Goal: Information Seeking & Learning: Learn about a topic

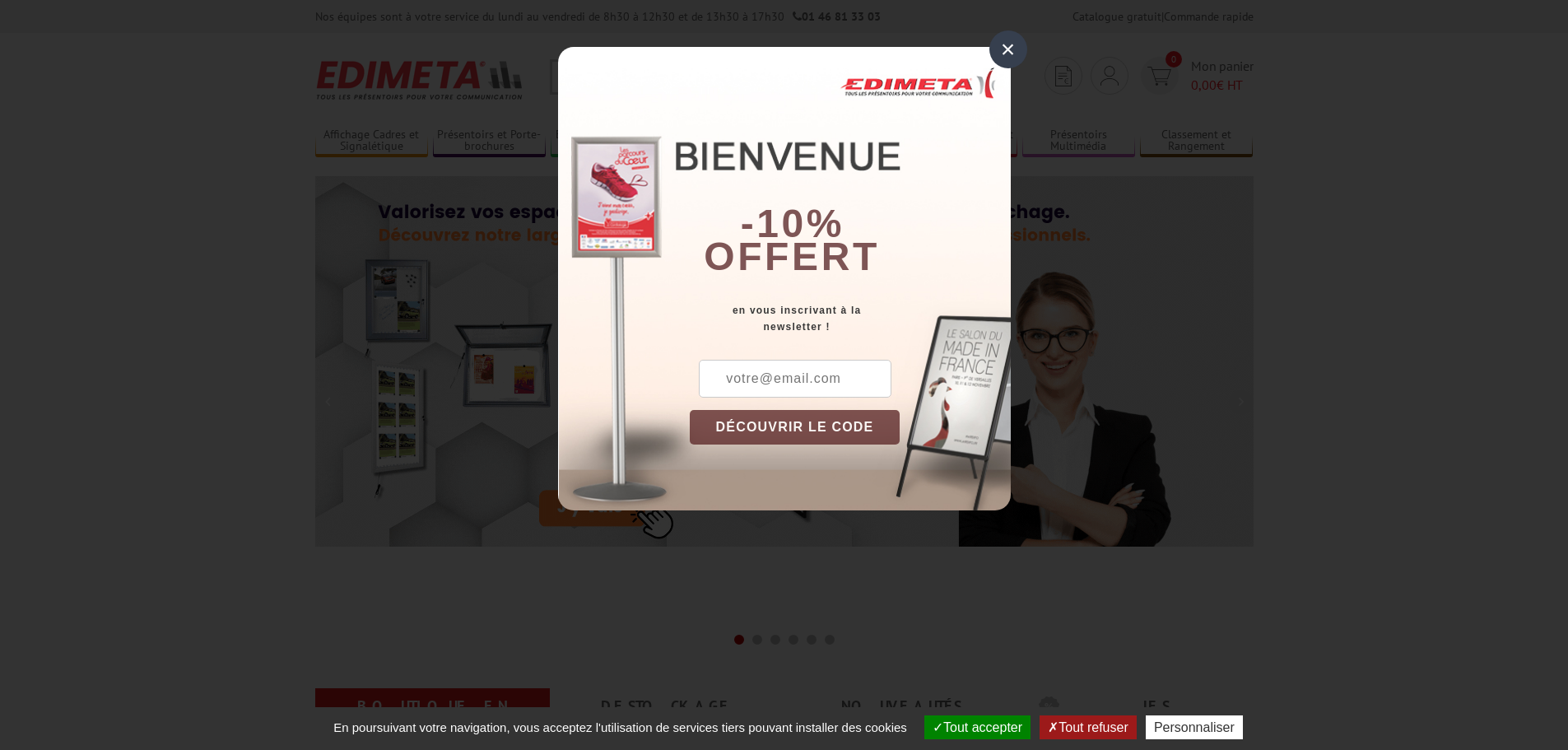
click at [1019, 45] on div "×" at bounding box center [1008, 50] width 38 height 38
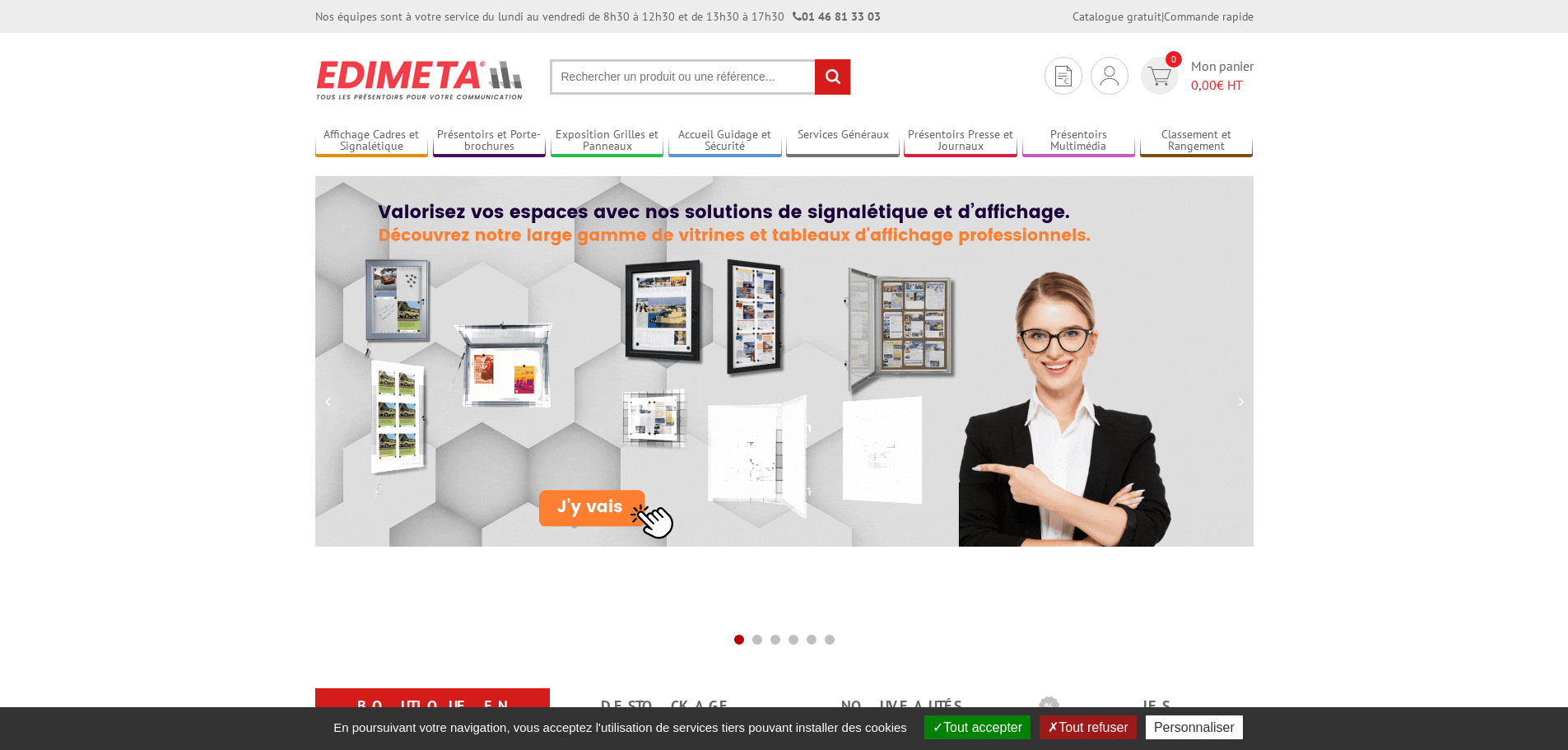
click at [638, 64] on input "text" at bounding box center [700, 77] width 301 height 36
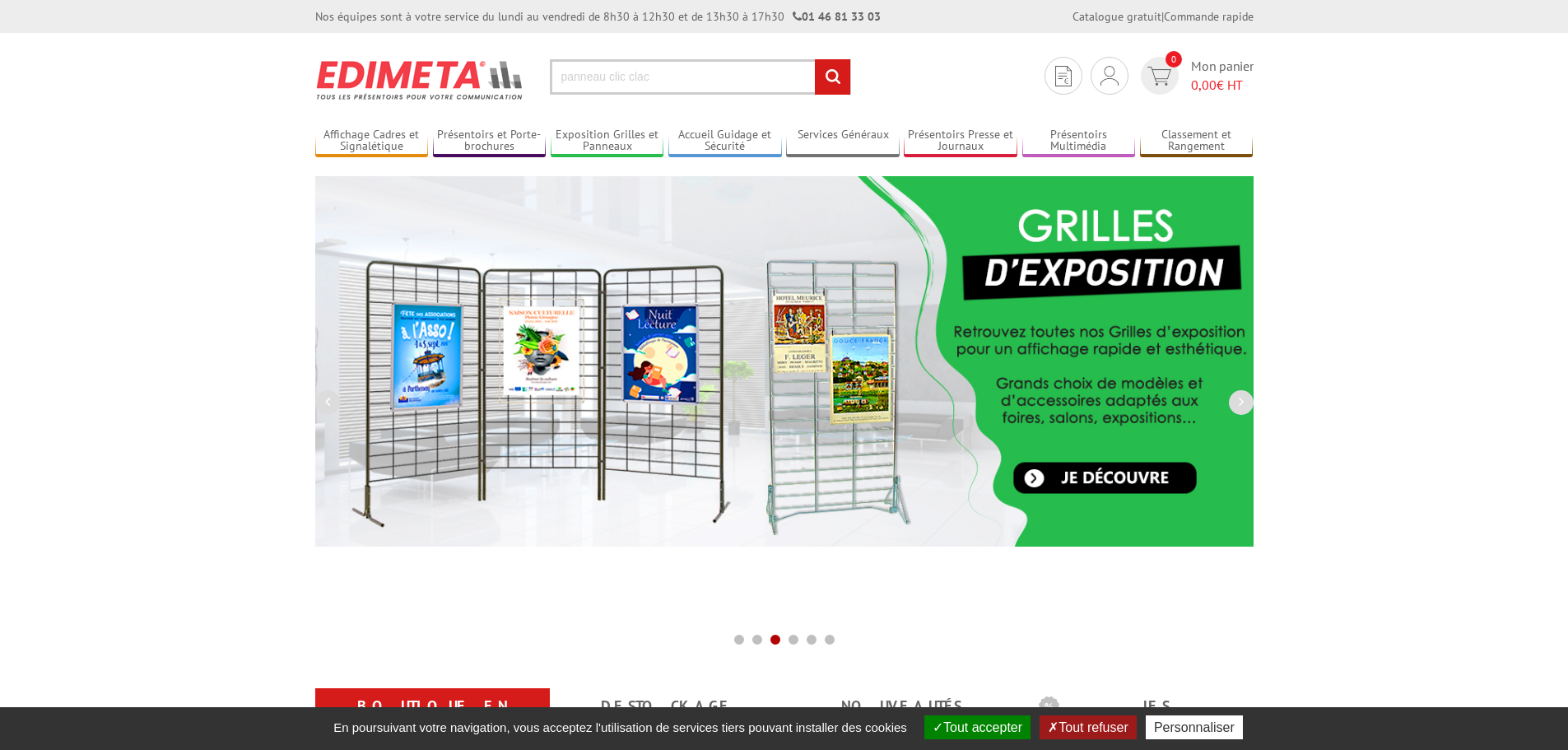
type input "panneau clic clac"
click at [843, 81] on input "rechercher" at bounding box center [832, 77] width 36 height 36
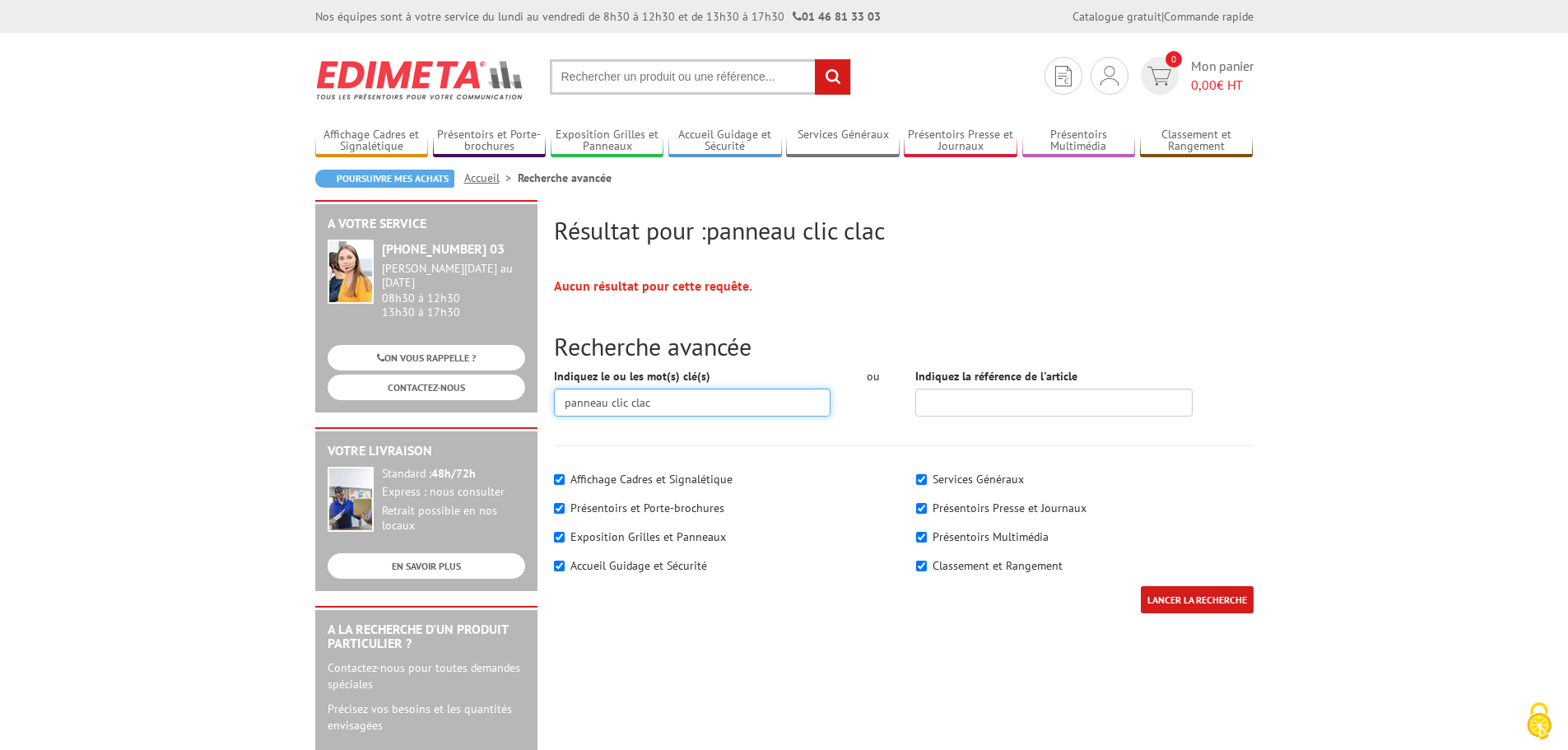
click at [610, 405] on input "panneau clic clac" at bounding box center [693, 403] width 277 height 28
click at [603, 411] on input "affichazgeclic clac" at bounding box center [693, 403] width 277 height 28
click at [609, 398] on input "affichageclic clac" at bounding box center [693, 403] width 277 height 28
type input "affichage clic clac"
click at [1141, 586] on input "LANCER LA RECHERCHE" at bounding box center [1197, 600] width 113 height 27
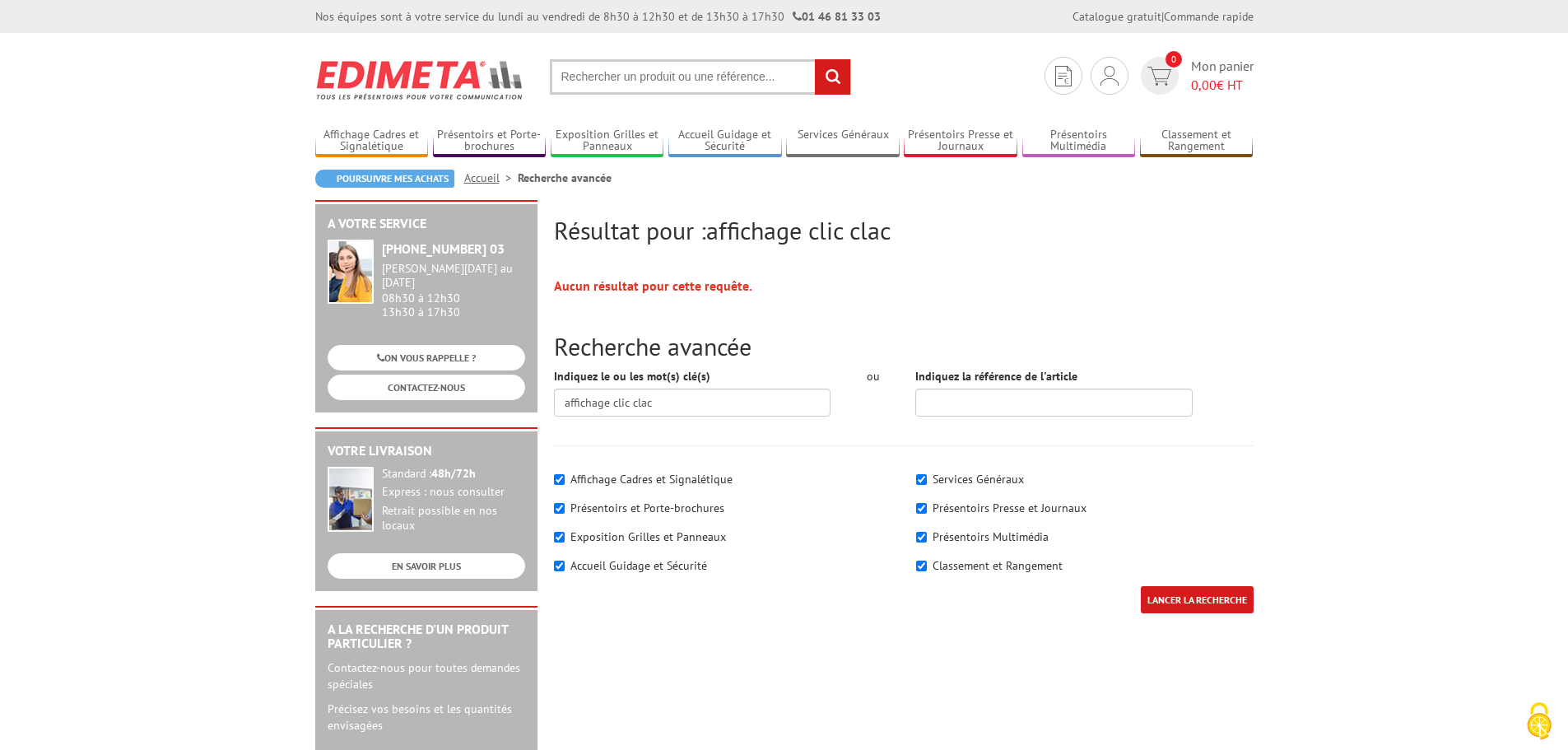
click at [632, 78] on input "text" at bounding box center [700, 77] width 301 height 36
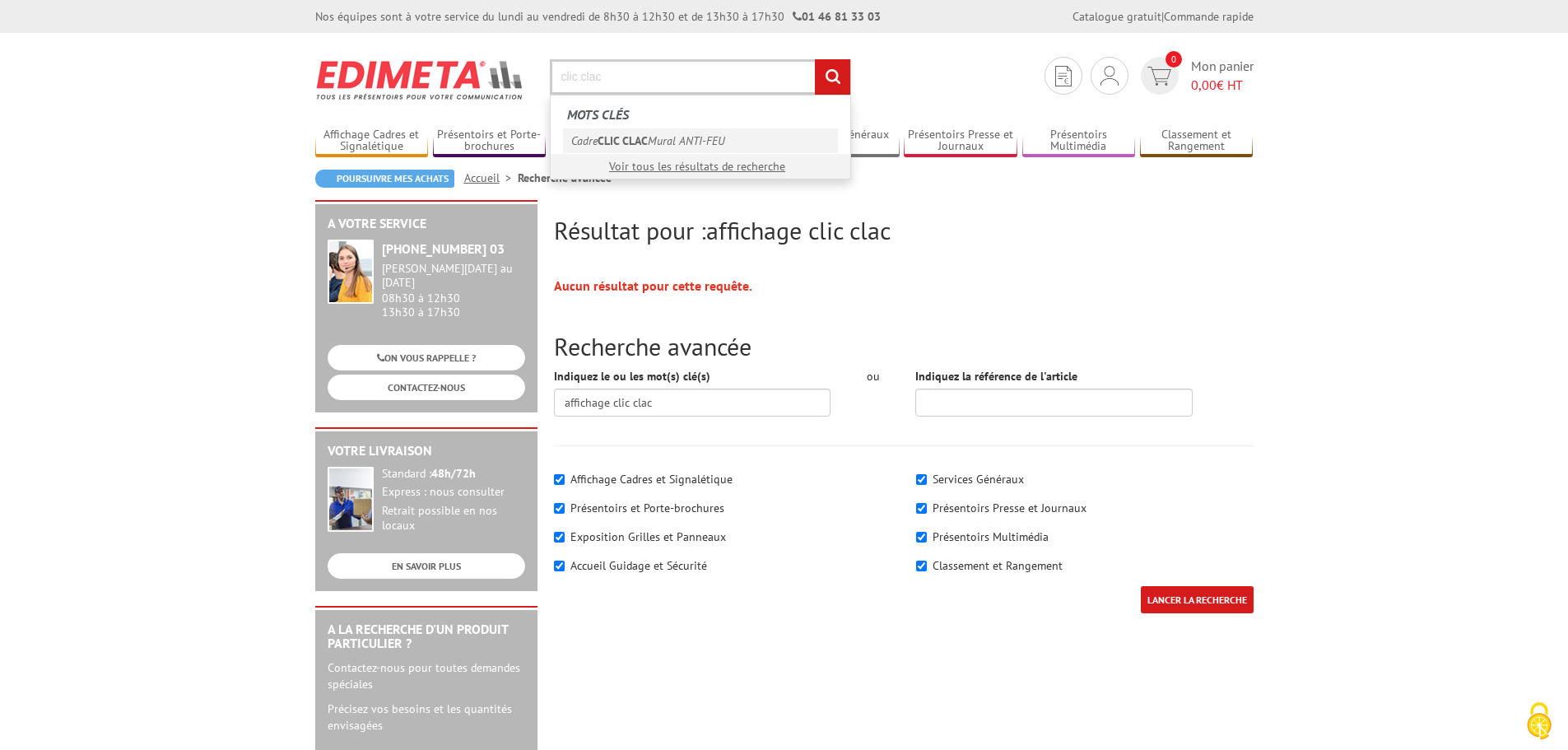
type input "clic clac"
click at [642, 131] on link "Cadre CLIC CLAC Mural ANTI-FEU" at bounding box center [700, 141] width 275 height 25
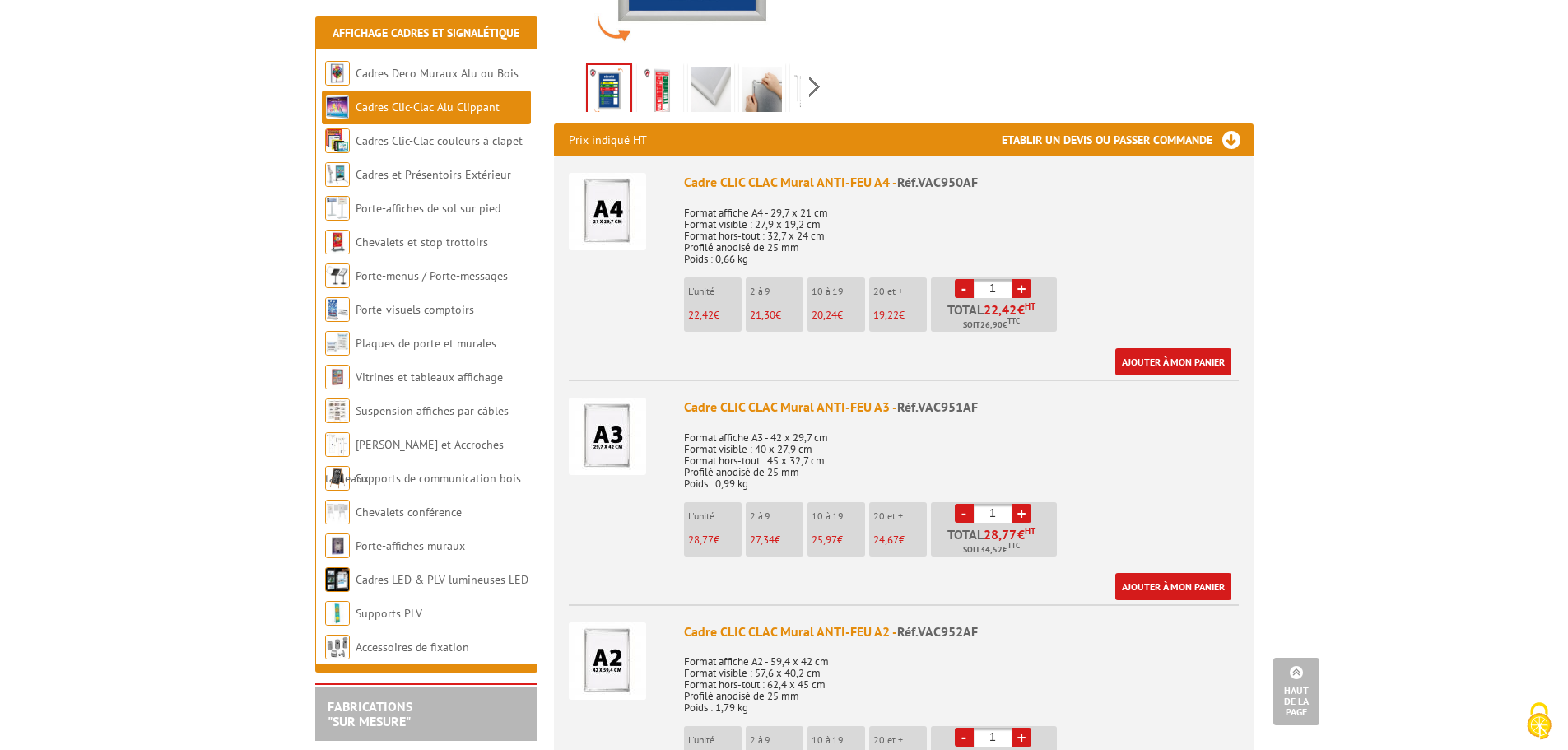
scroll to position [164, 0]
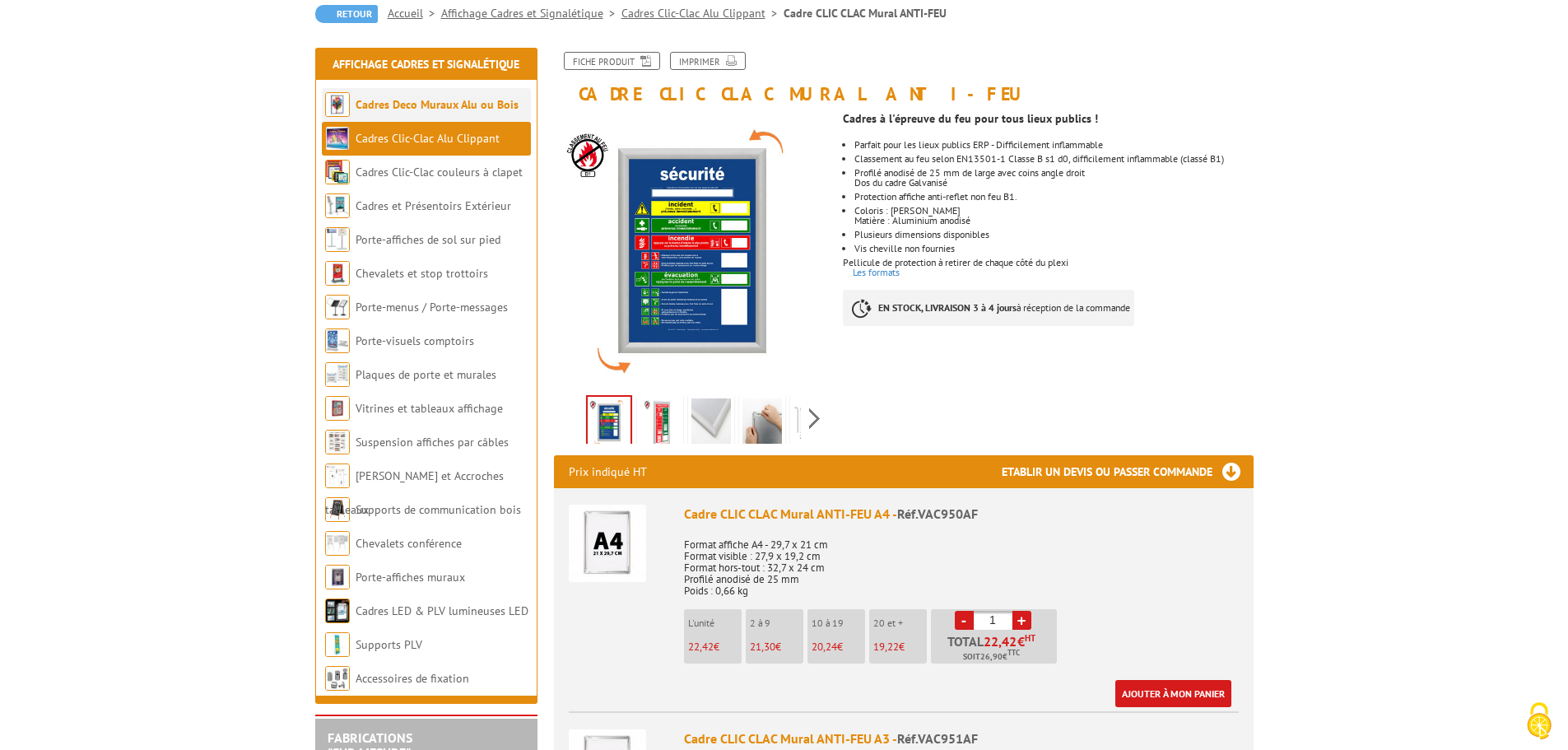
click at [449, 106] on link "Cadres Deco Muraux Alu ou Bois" at bounding box center [437, 105] width 163 height 15
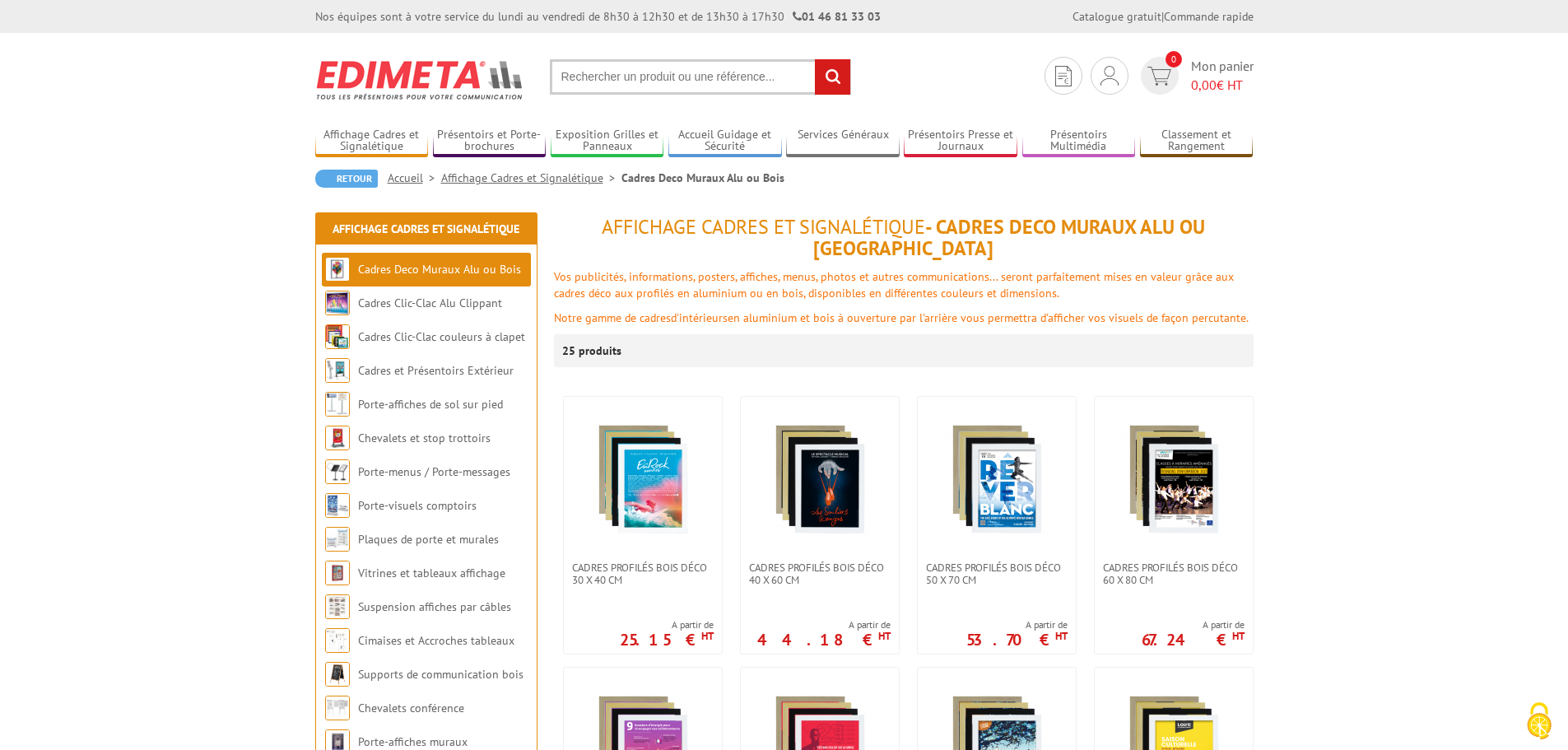
click at [609, 83] on input "text" at bounding box center [700, 77] width 301 height 36
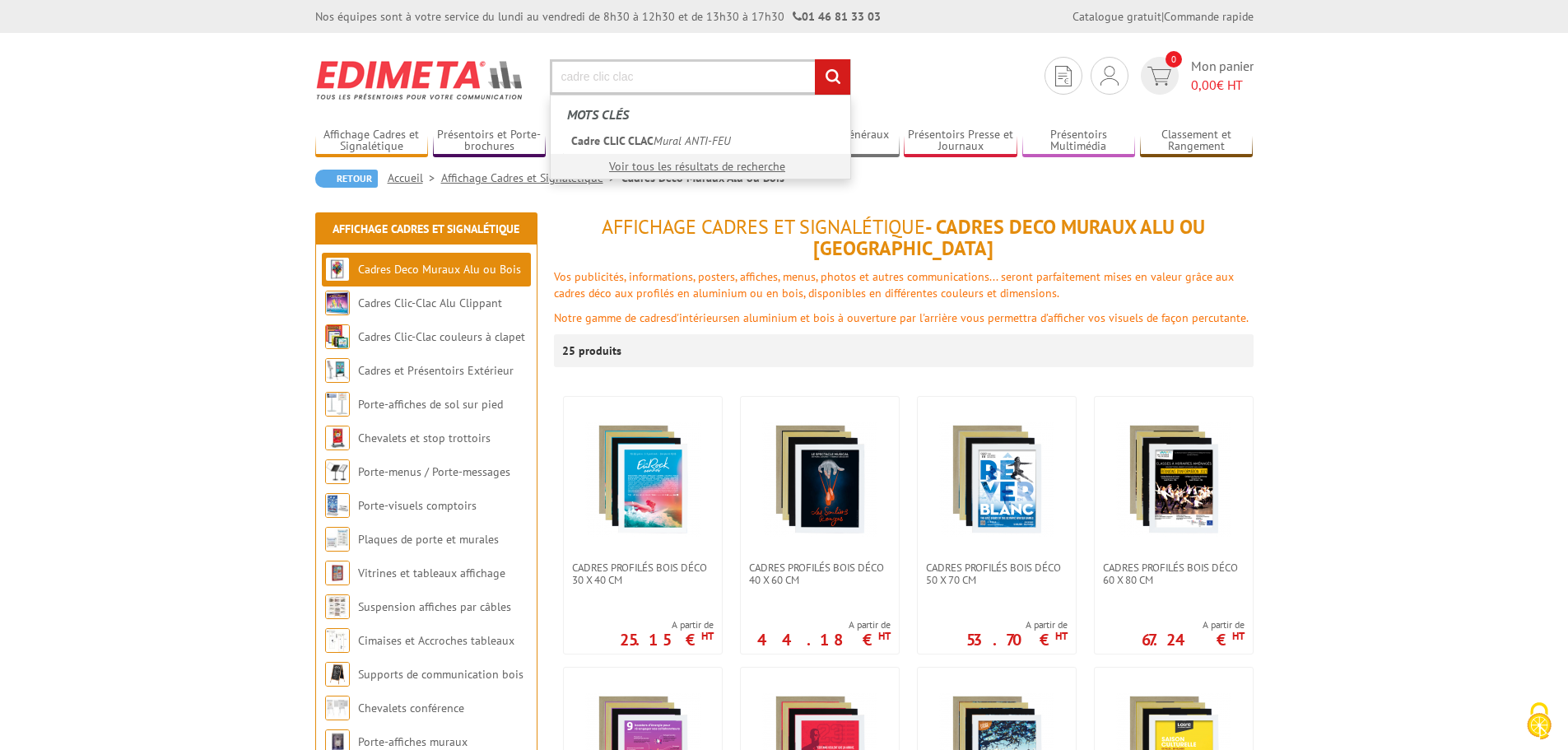
type input "cadre clic clac"
click at [831, 71] on input "rechercher" at bounding box center [832, 77] width 36 height 36
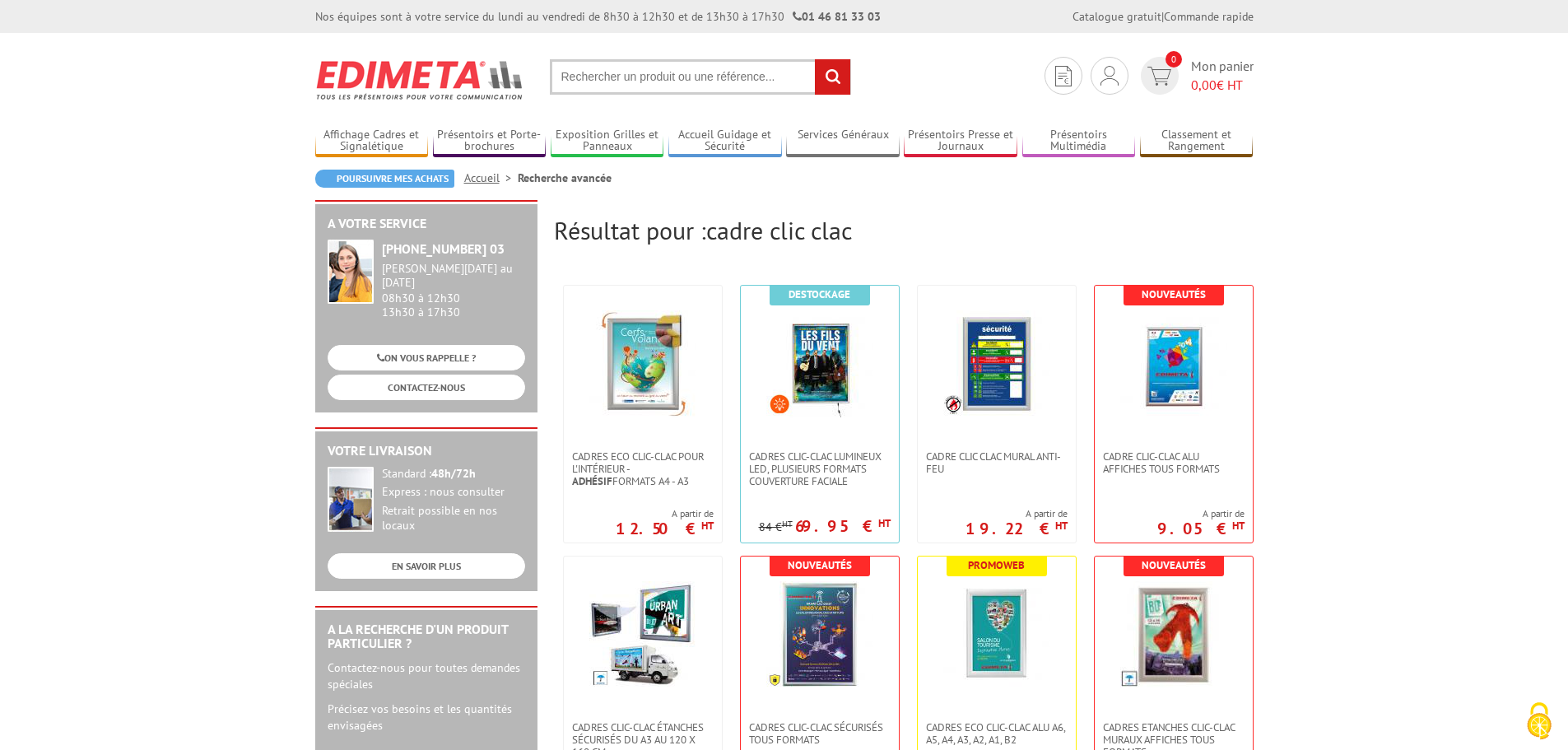
click at [660, 54] on section "Je me connecte Nouveau client ? Inscrivez-vous 0 Mon panier 0,00 € HT recherche…" at bounding box center [784, 72] width 939 height 78
click at [645, 86] on input "text" at bounding box center [700, 77] width 301 height 36
type input "cadre clic clac exterieur"
click at [826, 74] on input "rechercher" at bounding box center [832, 77] width 36 height 36
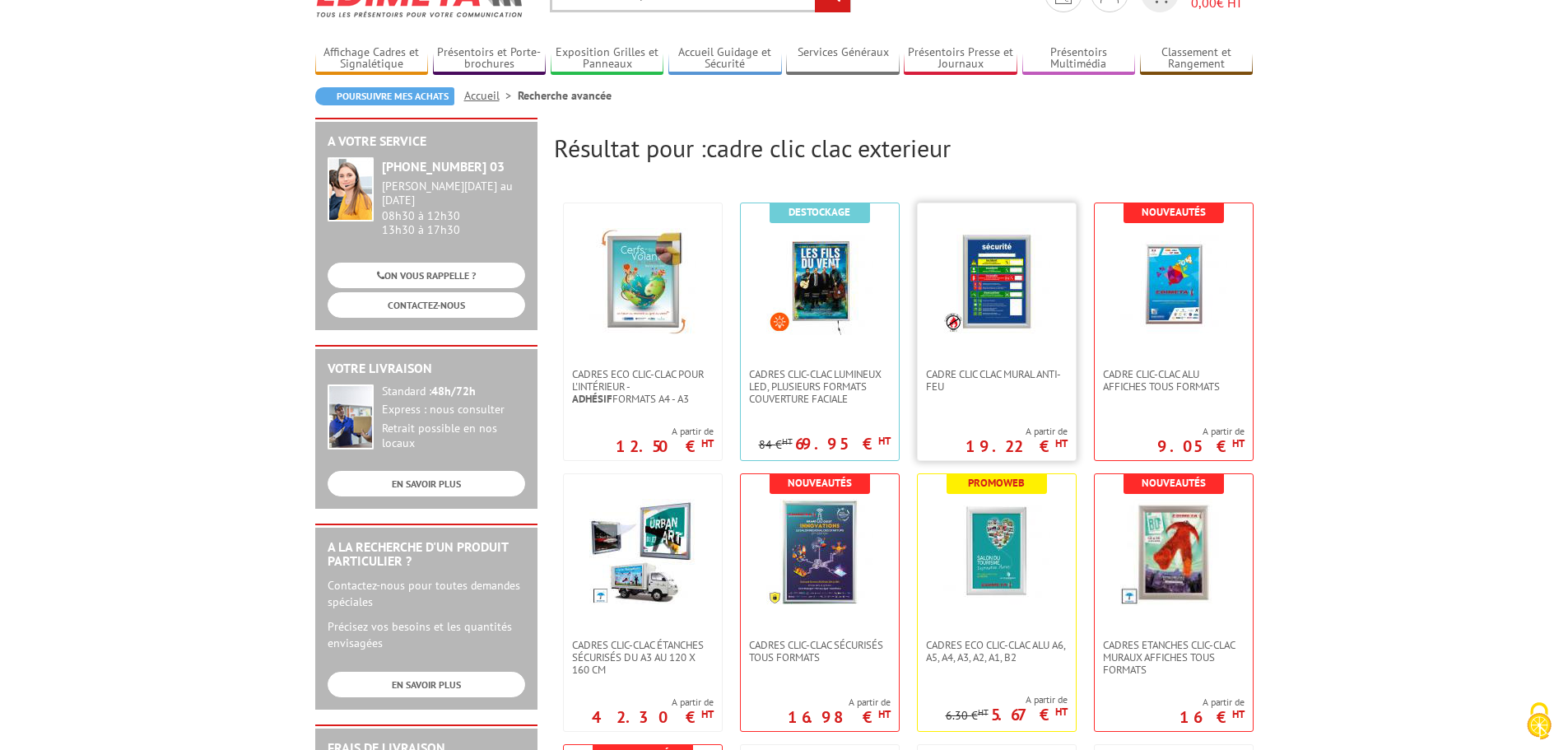
drag, startPoint x: 995, startPoint y: 286, endPoint x: 998, endPoint y: 304, distance: 18.2
click at [994, 286] on img at bounding box center [997, 282] width 107 height 107
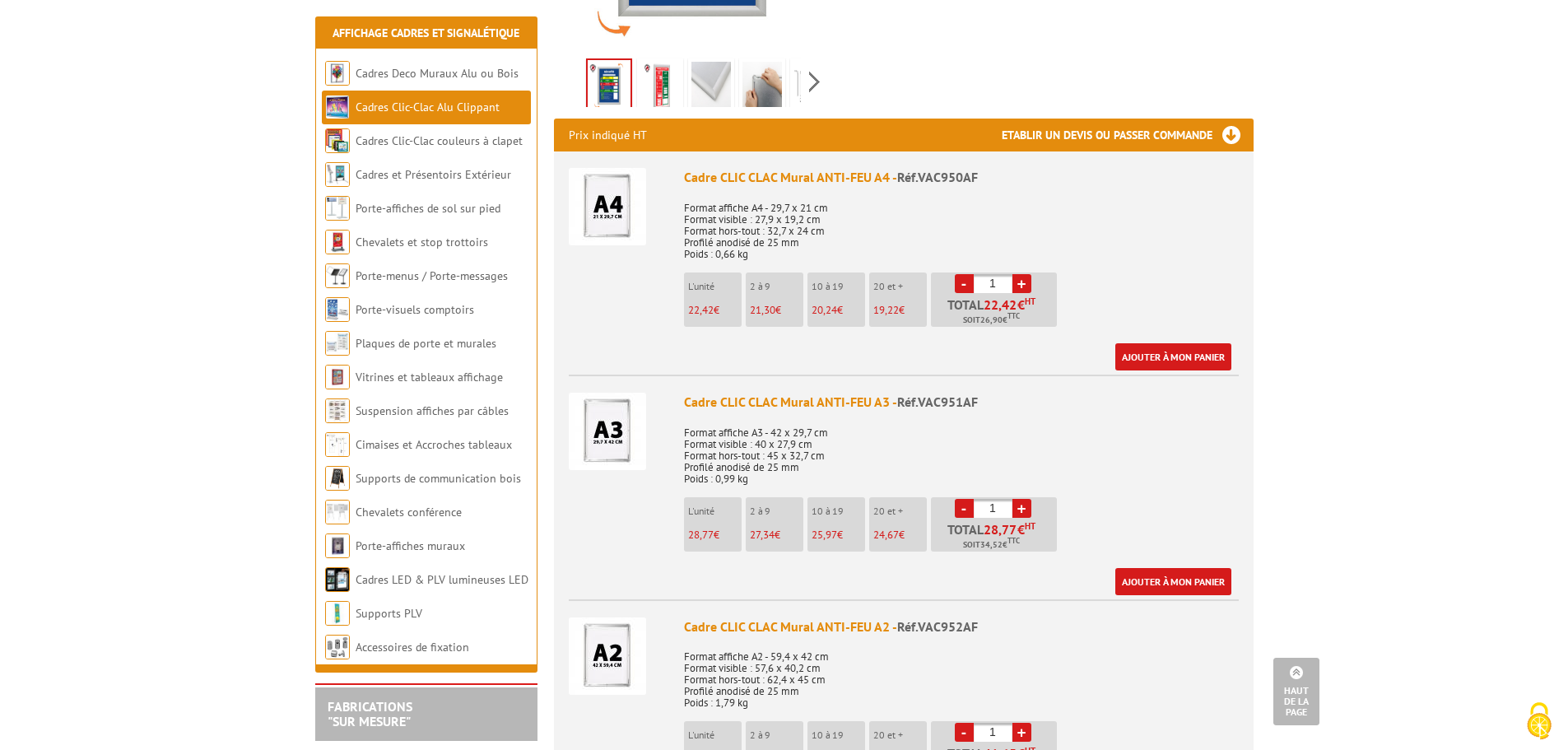
scroll to position [494, 0]
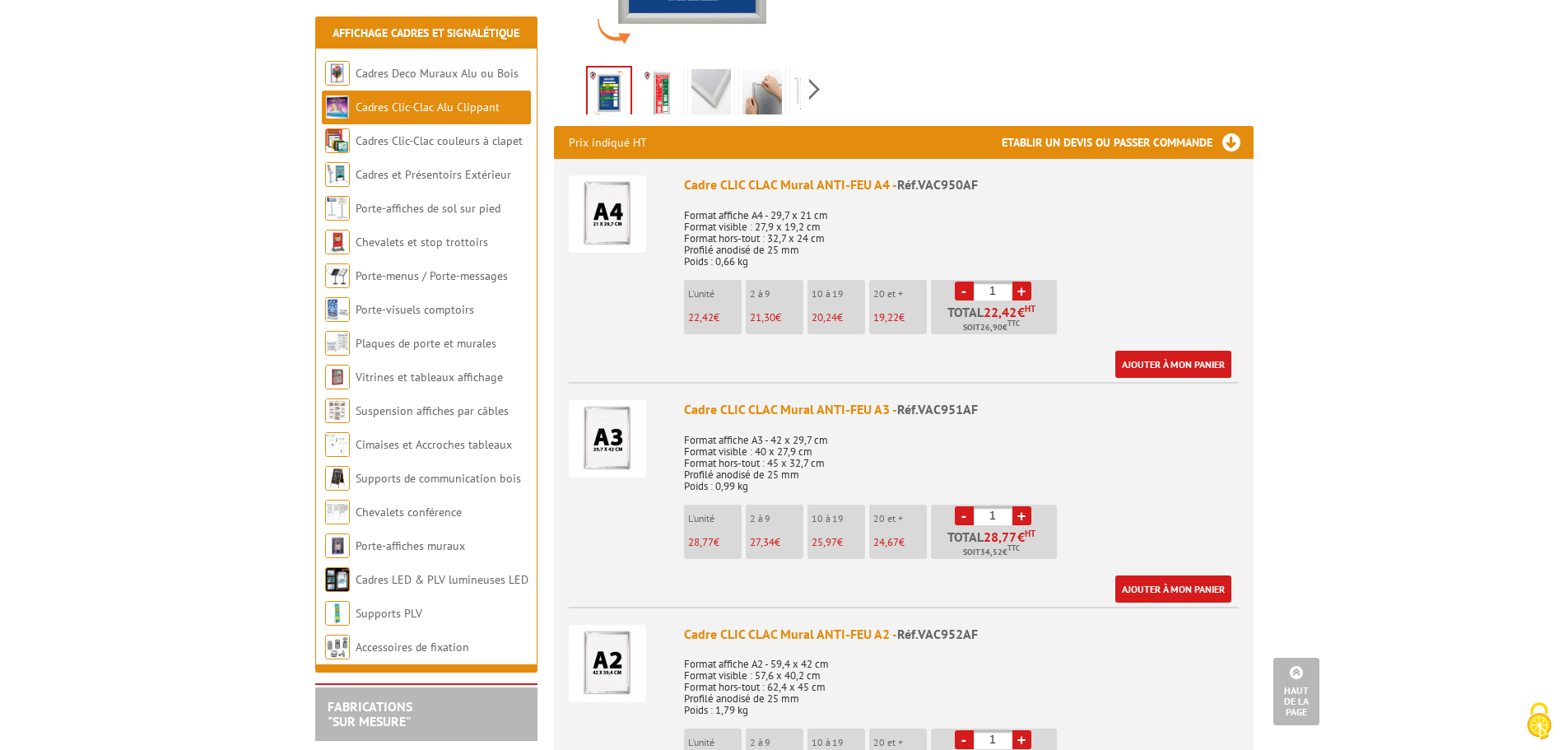
click at [598, 444] on img at bounding box center [608, 439] width 78 height 78
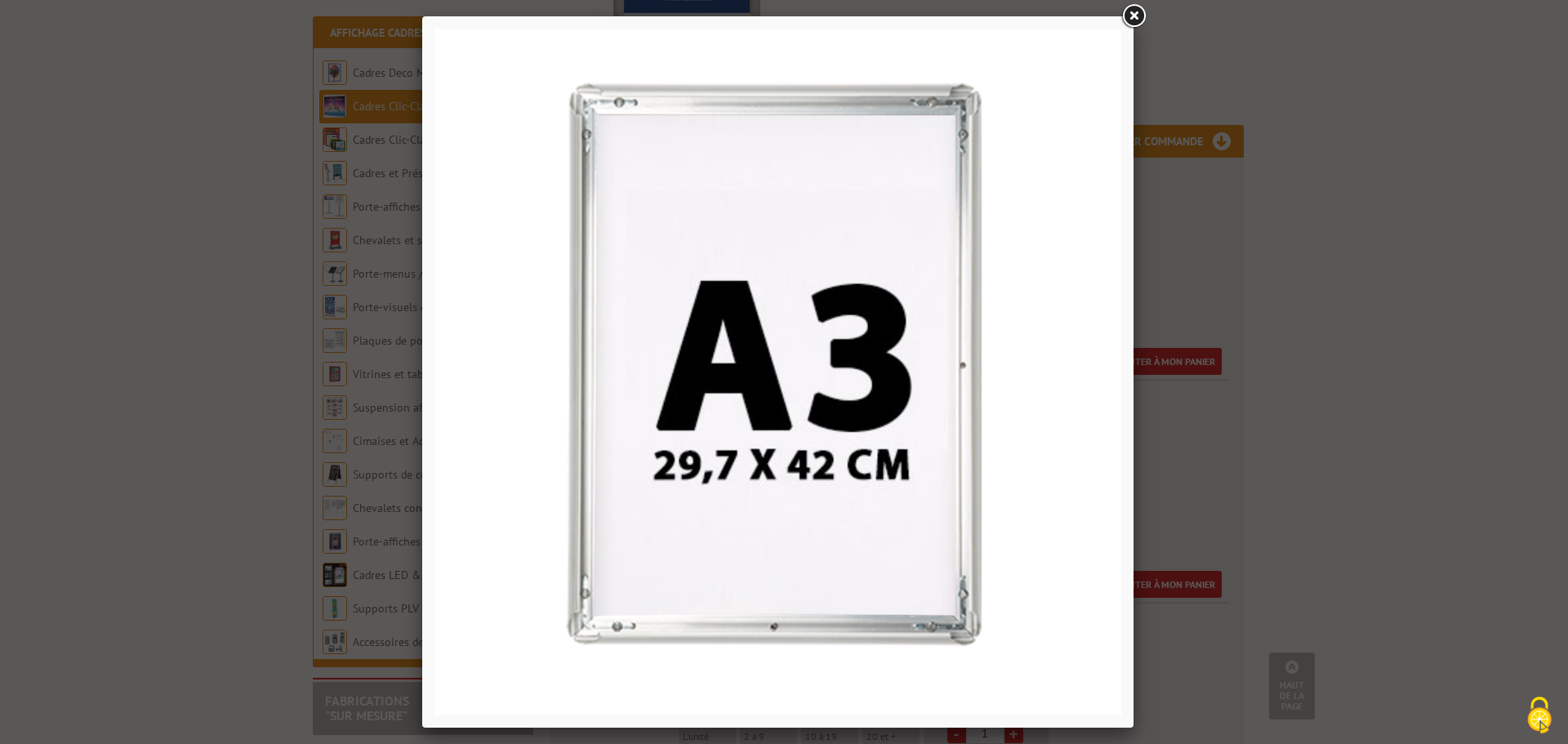
click at [1137, 11] on link at bounding box center [1134, 16] width 29 height 29
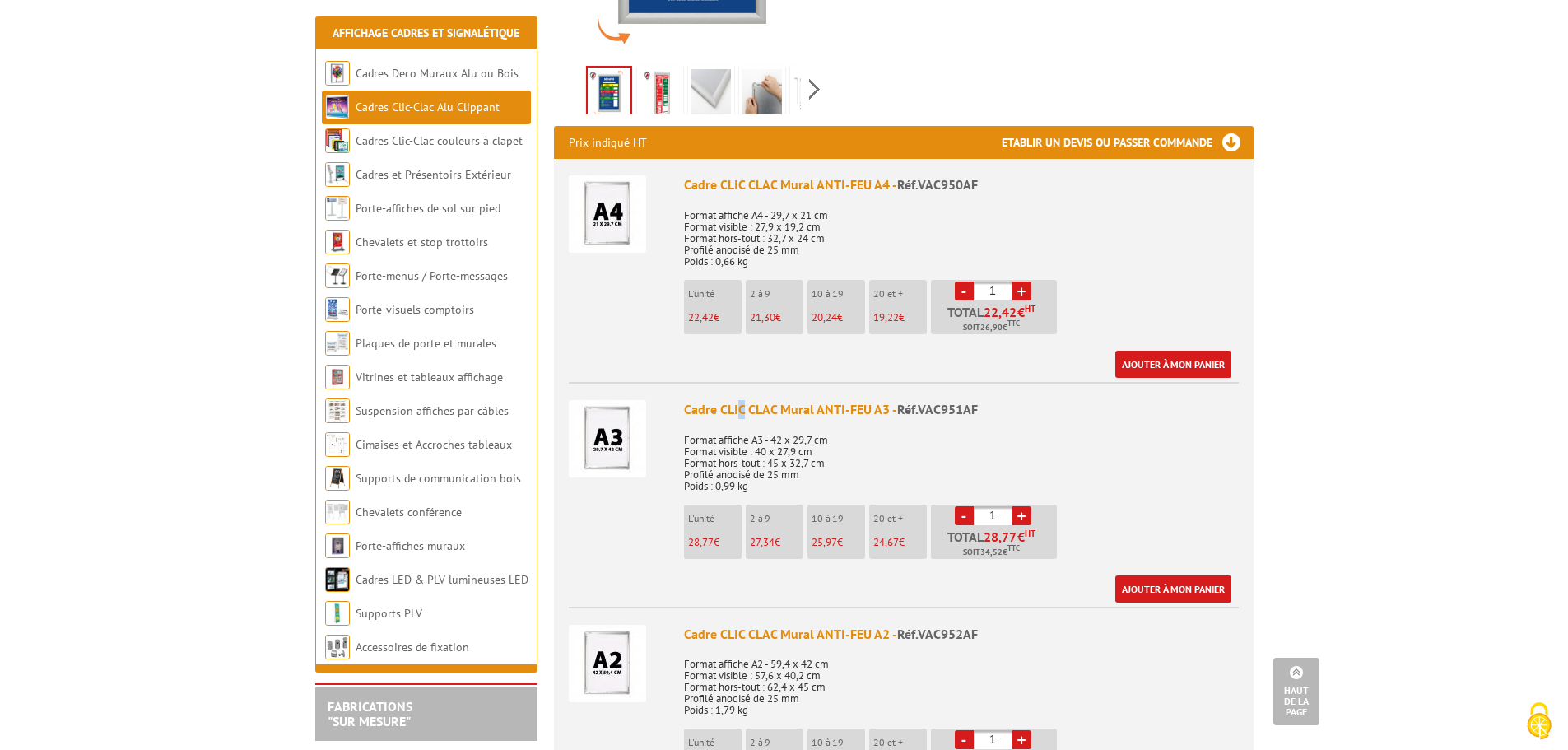
click at [740, 405] on div "Cadre CLIC CLAC Mural ANTI-FEU A3 - Réf.VAC951AF" at bounding box center [962, 410] width 555 height 19
drag, startPoint x: 846, startPoint y: 424, endPoint x: 847, endPoint y: 438, distance: 14.0
click at [846, 423] on p "Format affiche A3 - 42 x 29,7 cm Format visible : 40 x 27,9 cm Format hors-tout…" at bounding box center [962, 458] width 555 height 69
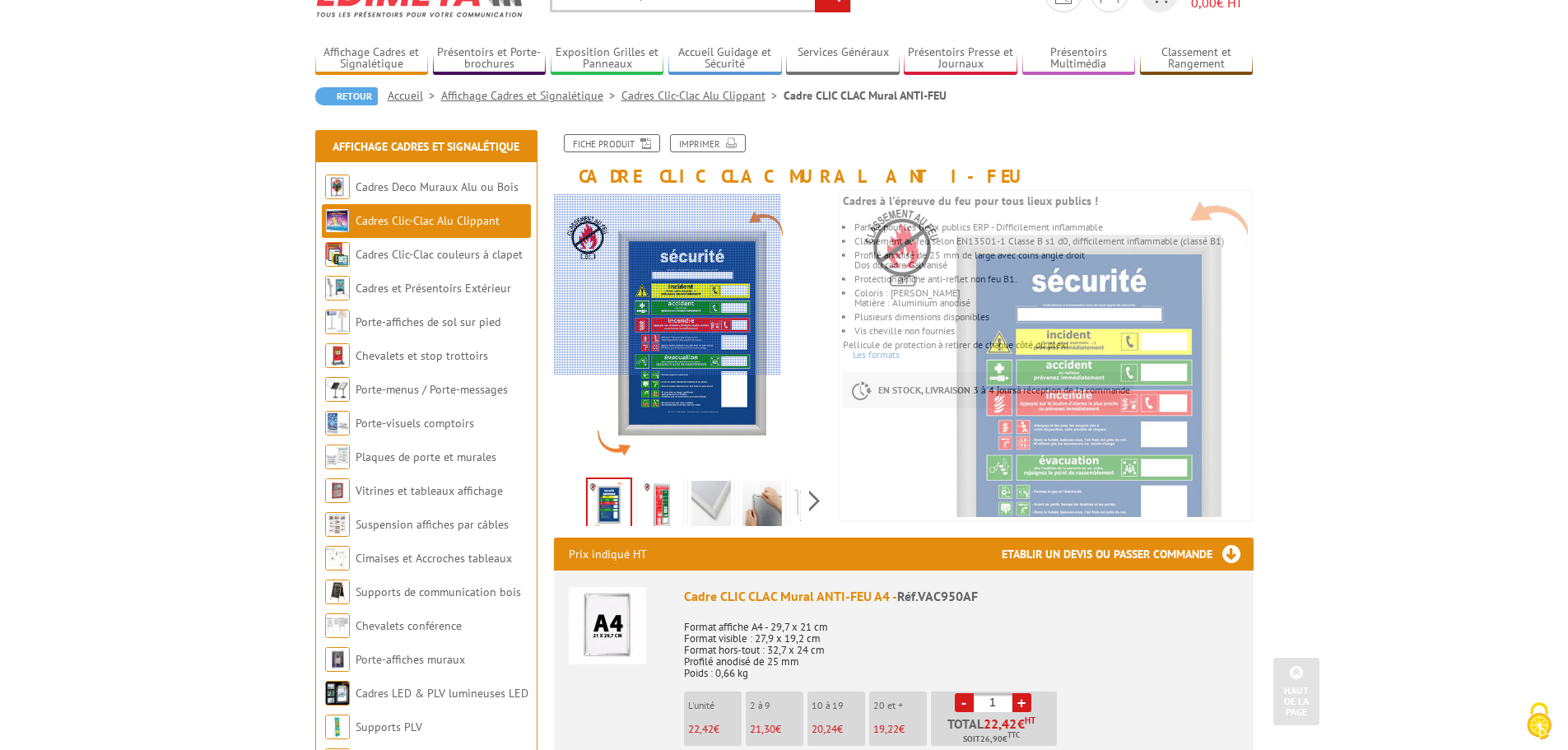
scroll to position [0, 0]
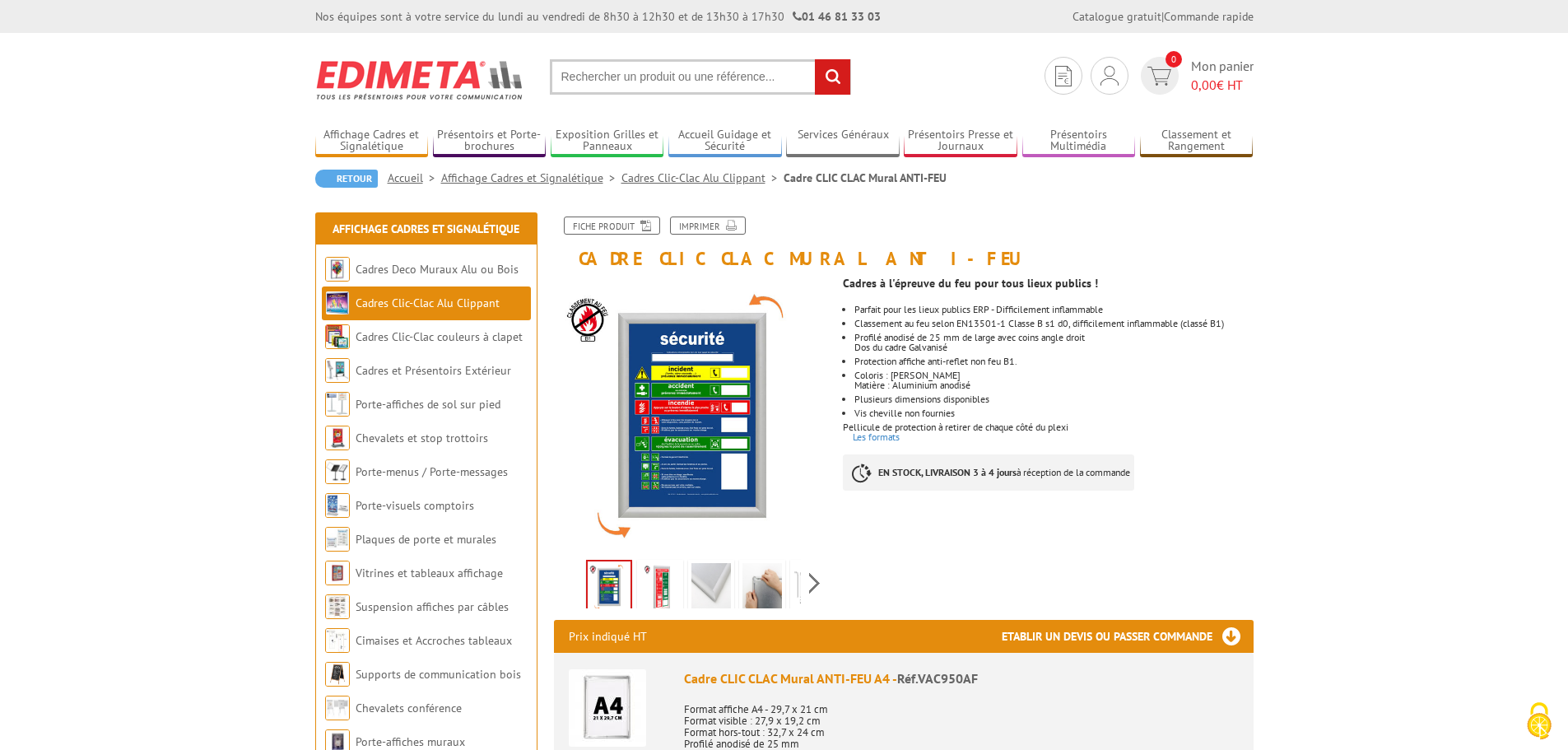
click at [614, 79] on input "text" at bounding box center [700, 77] width 301 height 36
type input "cadre affichage clic clac extérieur"
click at [841, 72] on input "rechercher" at bounding box center [832, 77] width 36 height 36
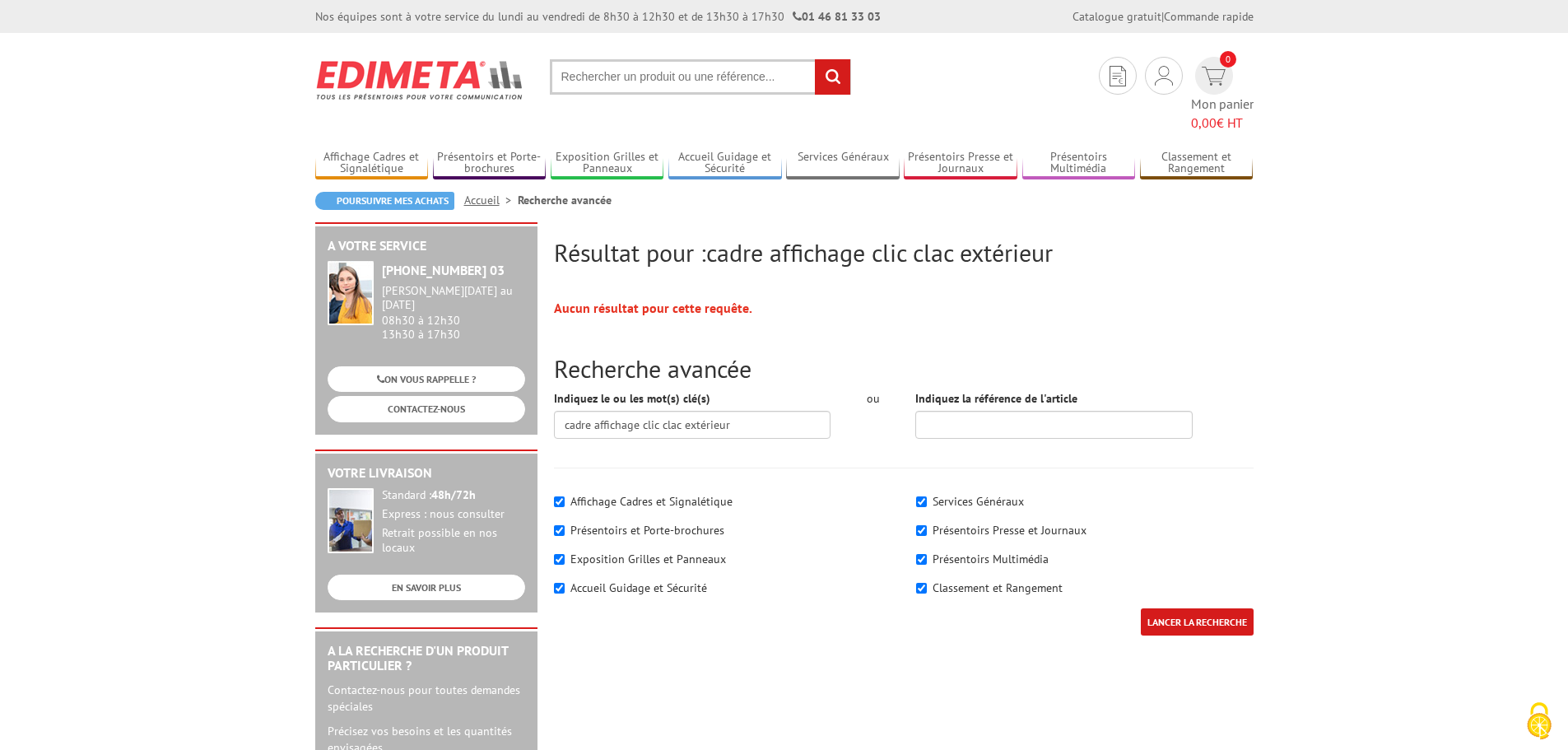
click at [633, 75] on input "text" at bounding box center [700, 77] width 301 height 36
type input "cadre clic clac extérieur"
click at [836, 72] on input "rechercher" at bounding box center [832, 77] width 36 height 36
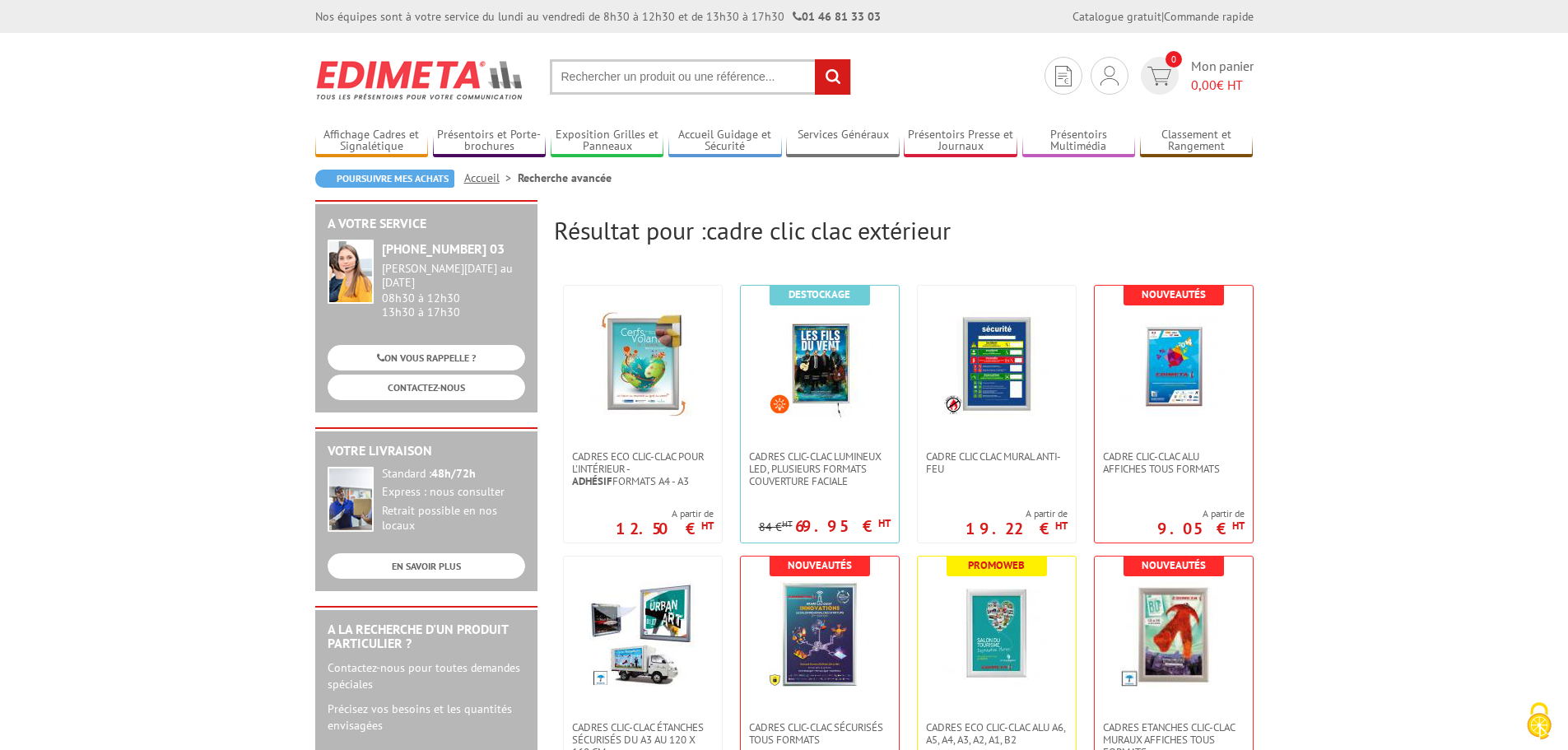
click at [582, 72] on input "text" at bounding box center [700, 77] width 301 height 36
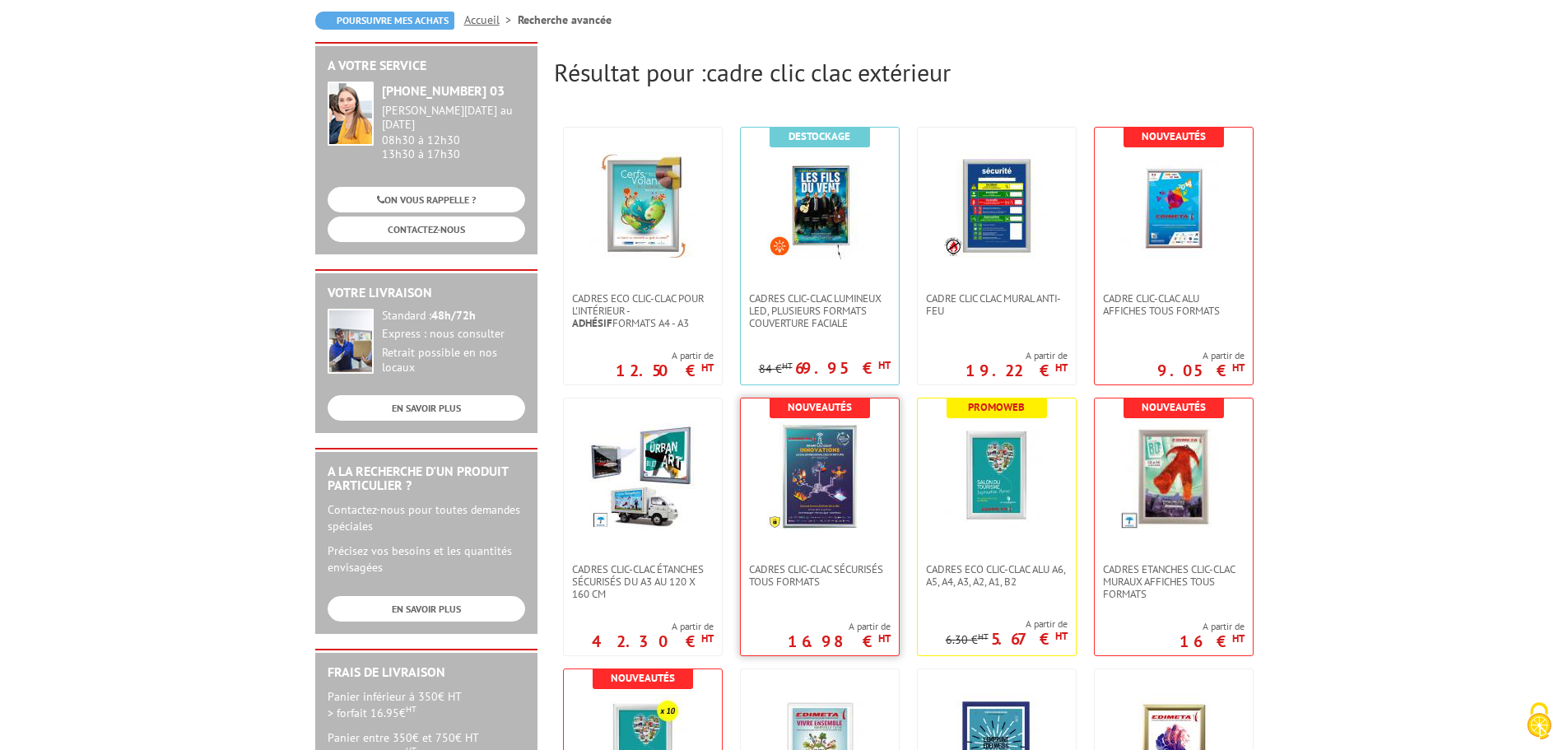
scroll to position [164, 0]
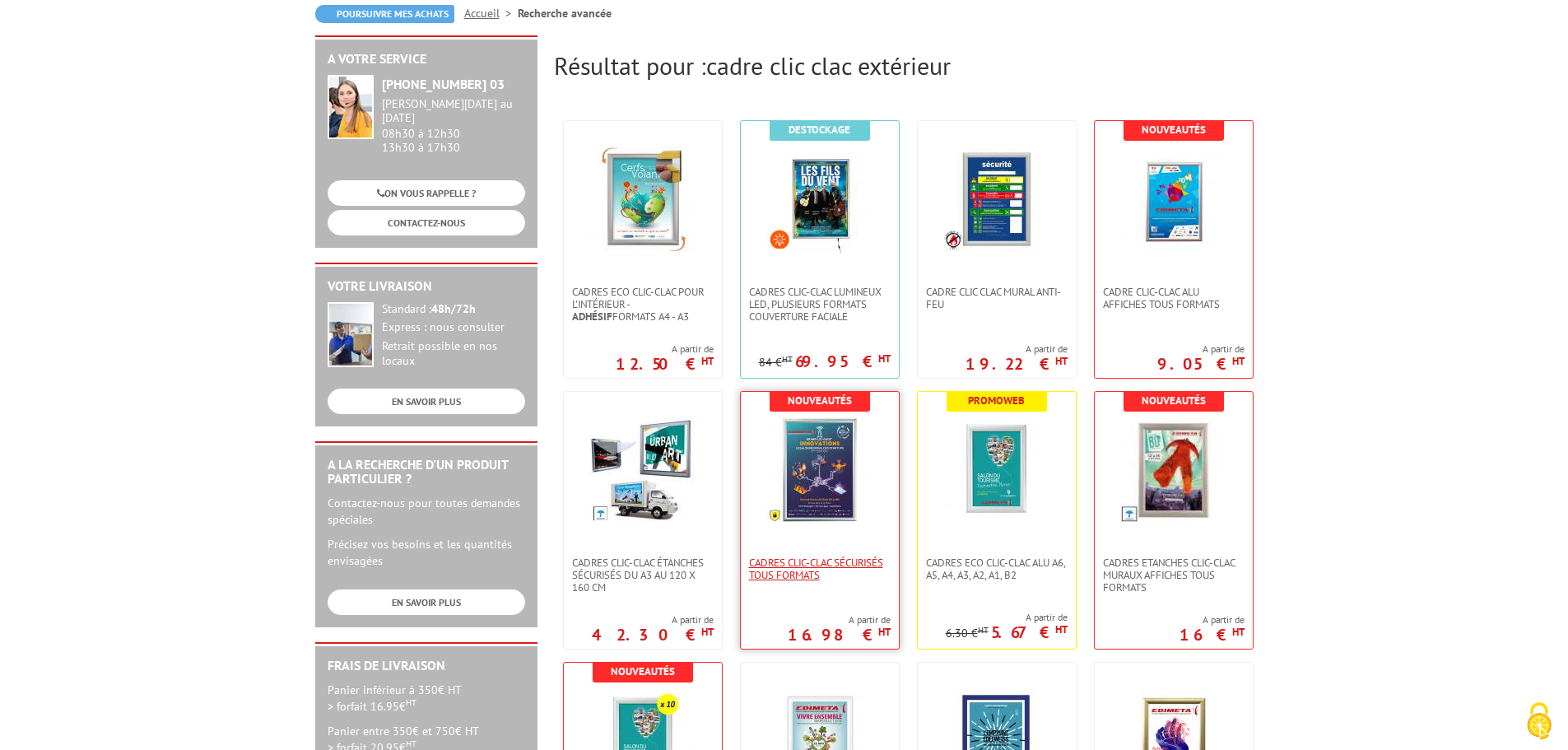
click at [845, 555] on div "Nouveautés Cadres Clic-Clac Sécurisés Tous formats A partir de 16.98 € HT" at bounding box center [819, 520] width 159 height 259
click at [813, 562] on span "Cadres Clic-Clac Sécurisés Tous formats" at bounding box center [819, 569] width 141 height 25
